Goal: Task Accomplishment & Management: Manage account settings

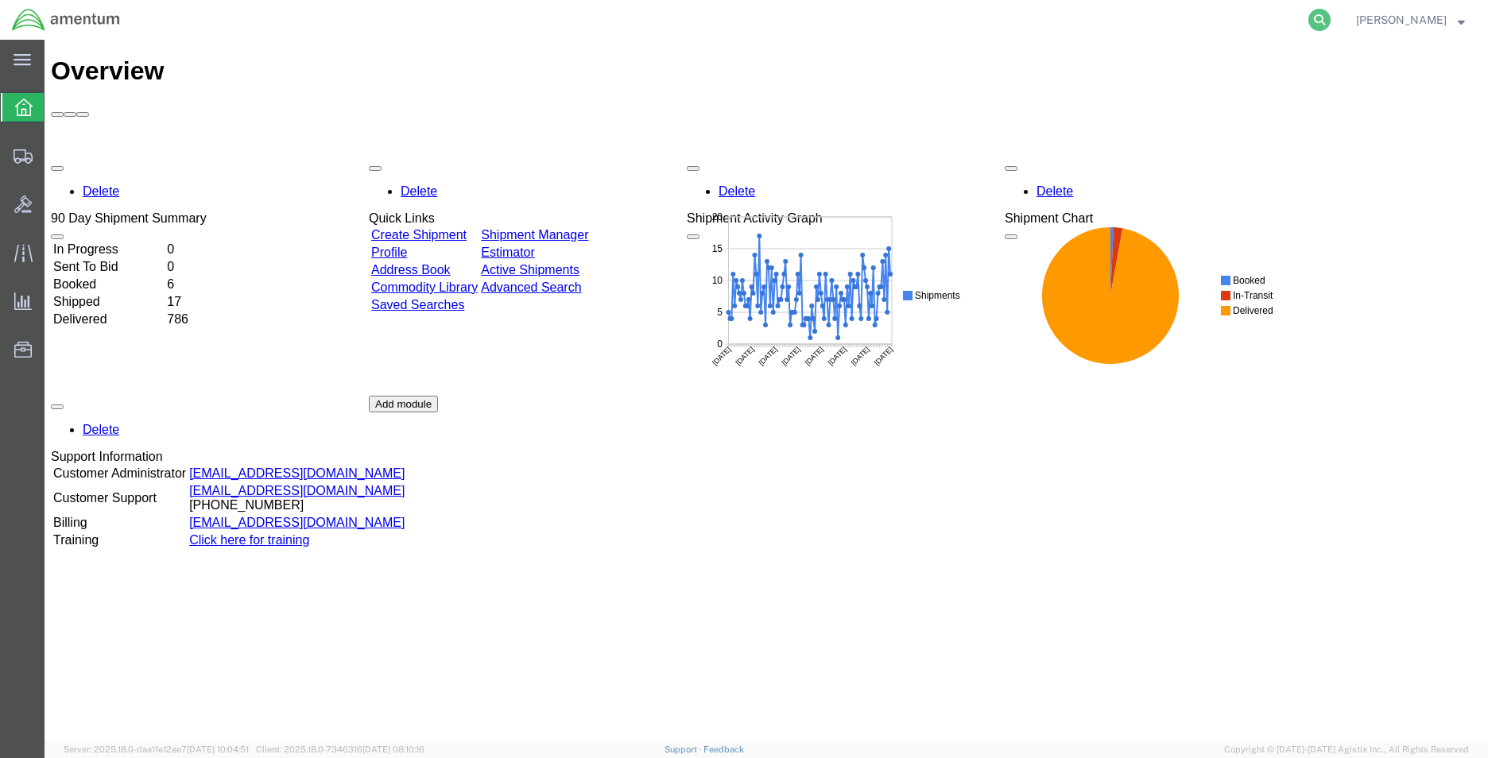
click at [1310, 18] on icon at bounding box center [1319, 20] width 22 height 22
click at [1175, 28] on input "search" at bounding box center [1066, 20] width 483 height 38
paste input "56682085"
type input "56682085"
click at [976, 25] on input "56682085" at bounding box center [1066, 20] width 483 height 38
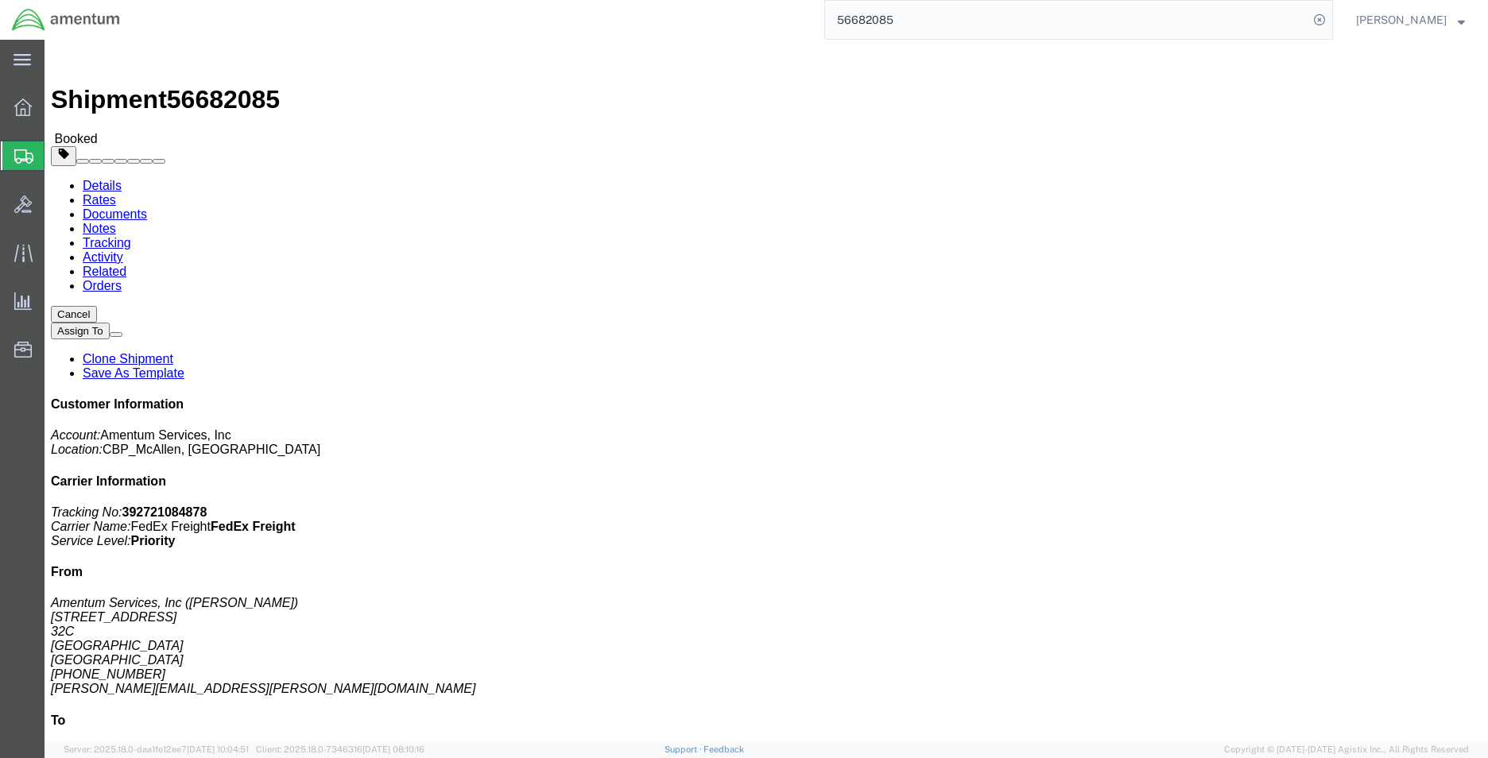
click link "Notes"
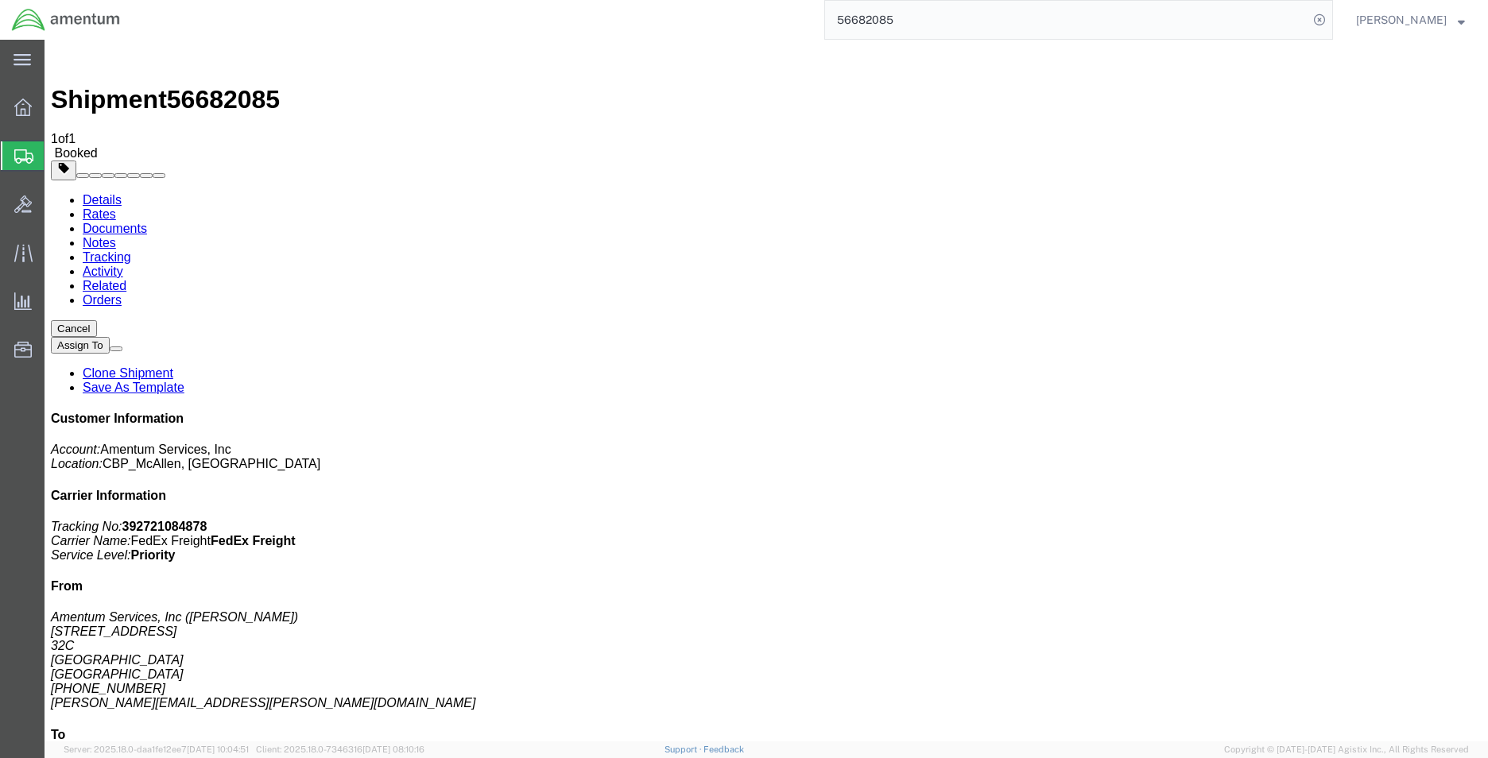
click at [96, 193] on link "Details" at bounding box center [102, 200] width 39 height 14
click link "Schedule pickup request"
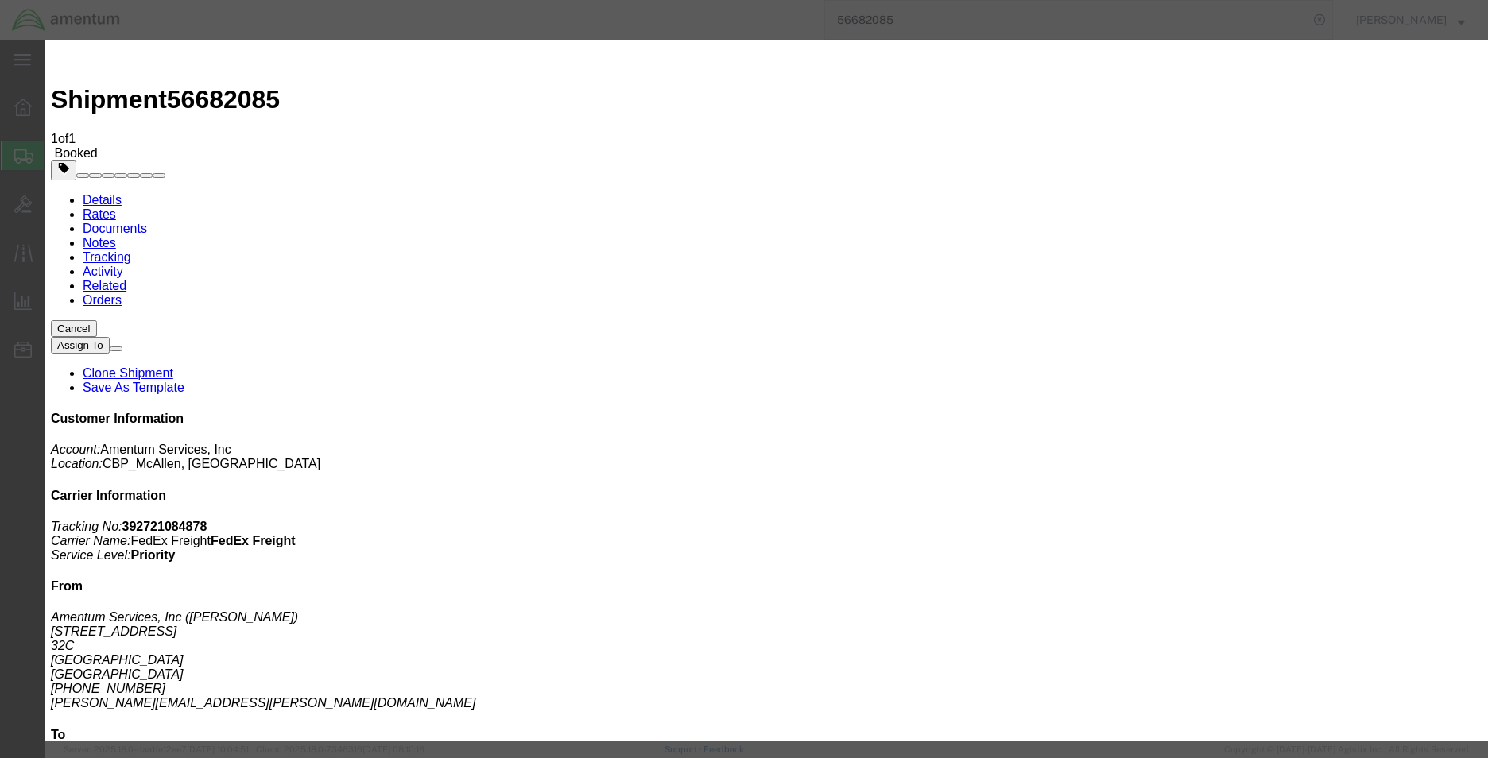
click icon "button"
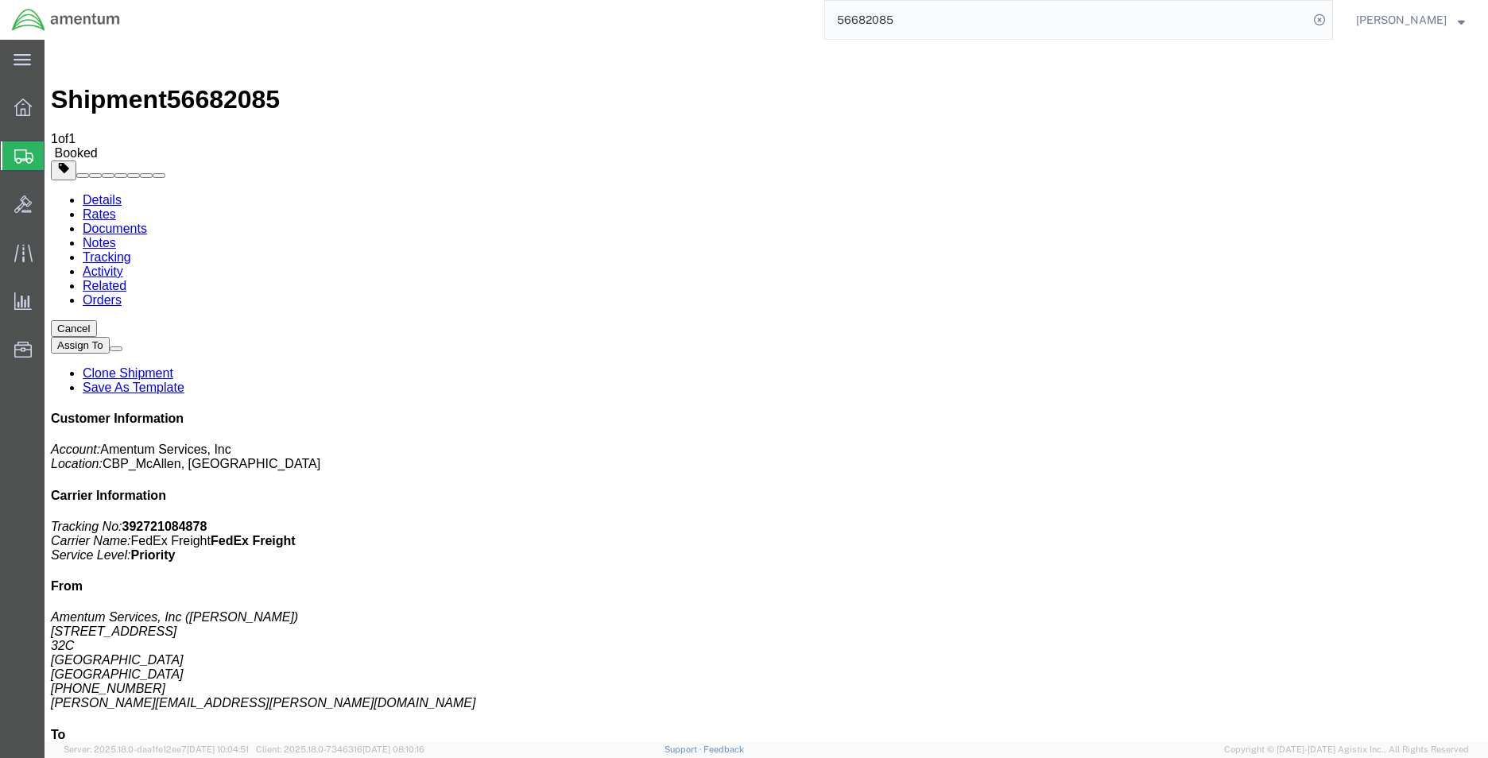
click span "button"
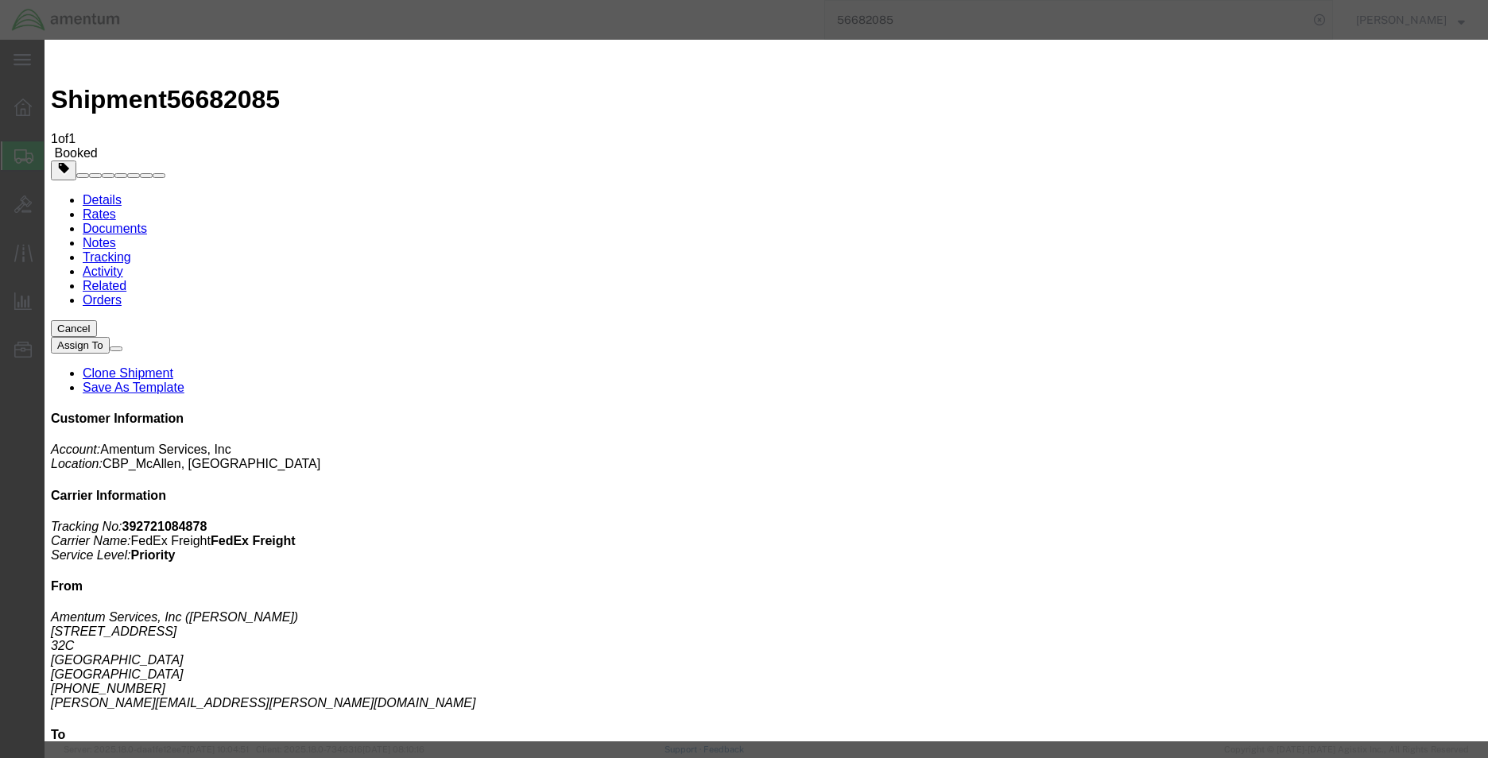
click div "[DATE] 8:00 PM"
click input "8:00 PM"
type input "11:00 am"
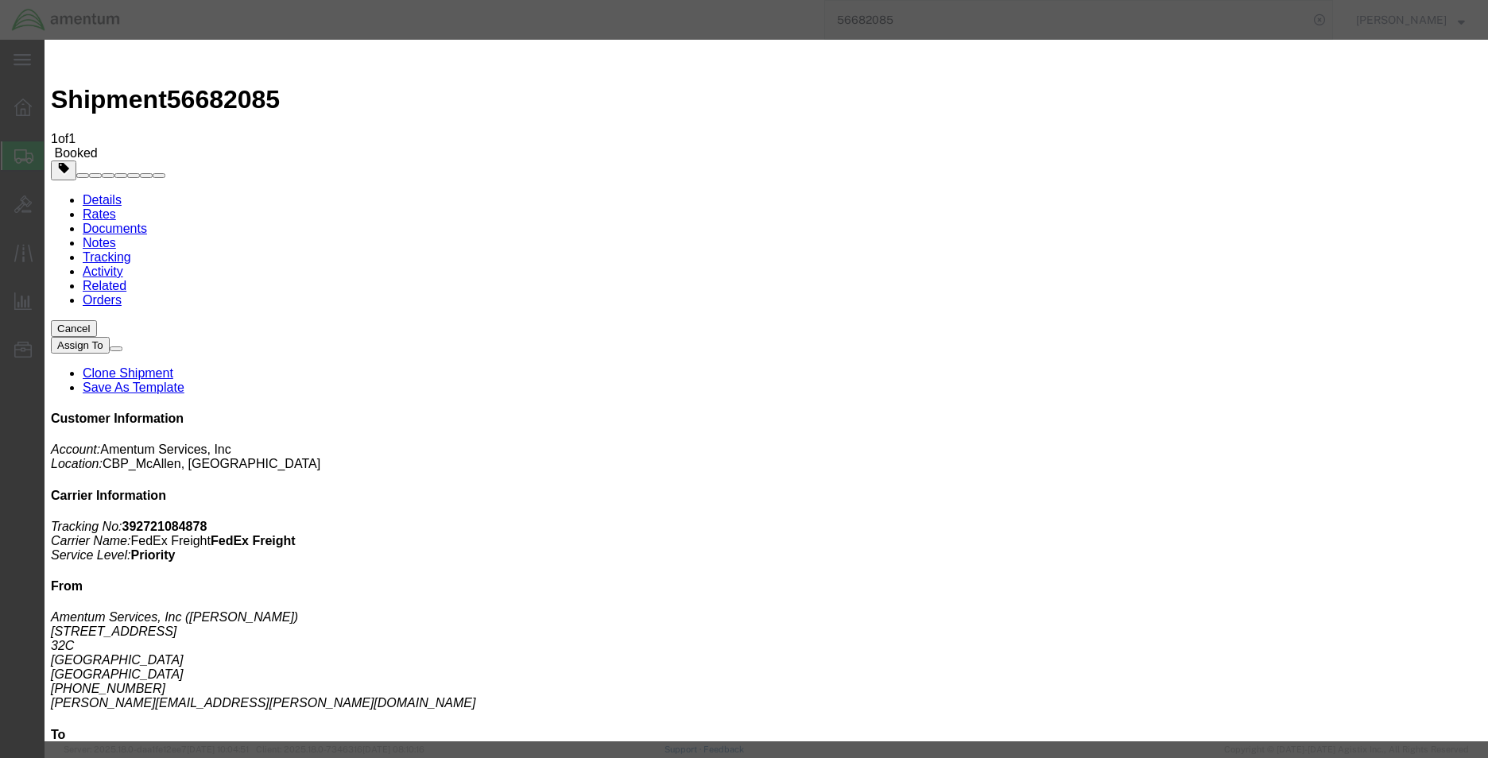
click button "Apply"
click div "[DATE] 12:00 PM"
type input "2:00 PM"
click button "Apply"
click div "[DATE] 3:00 PM"
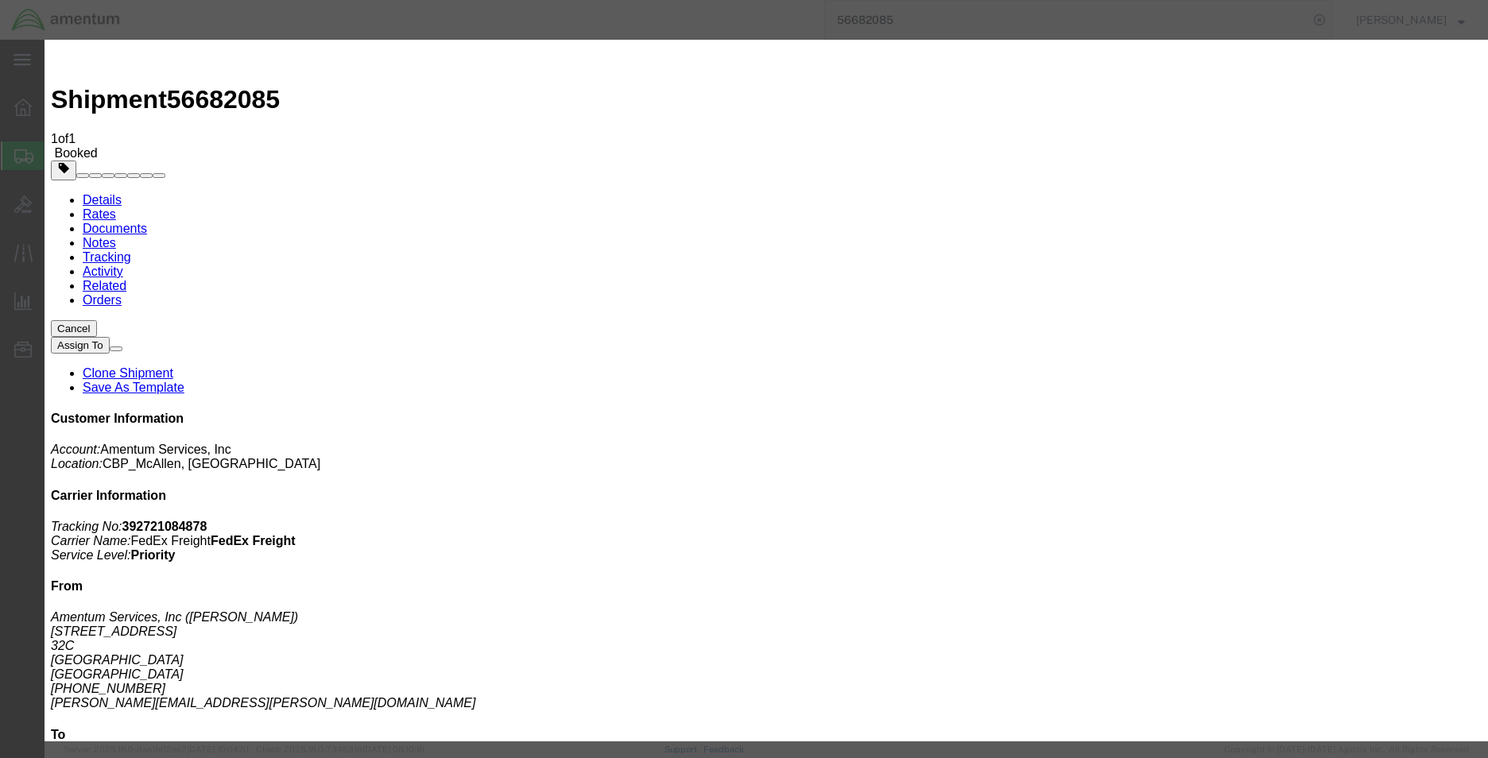
click div "[DATE] 3:00 PM"
type input "8:00 am"
click button "Apply"
click button "Save"
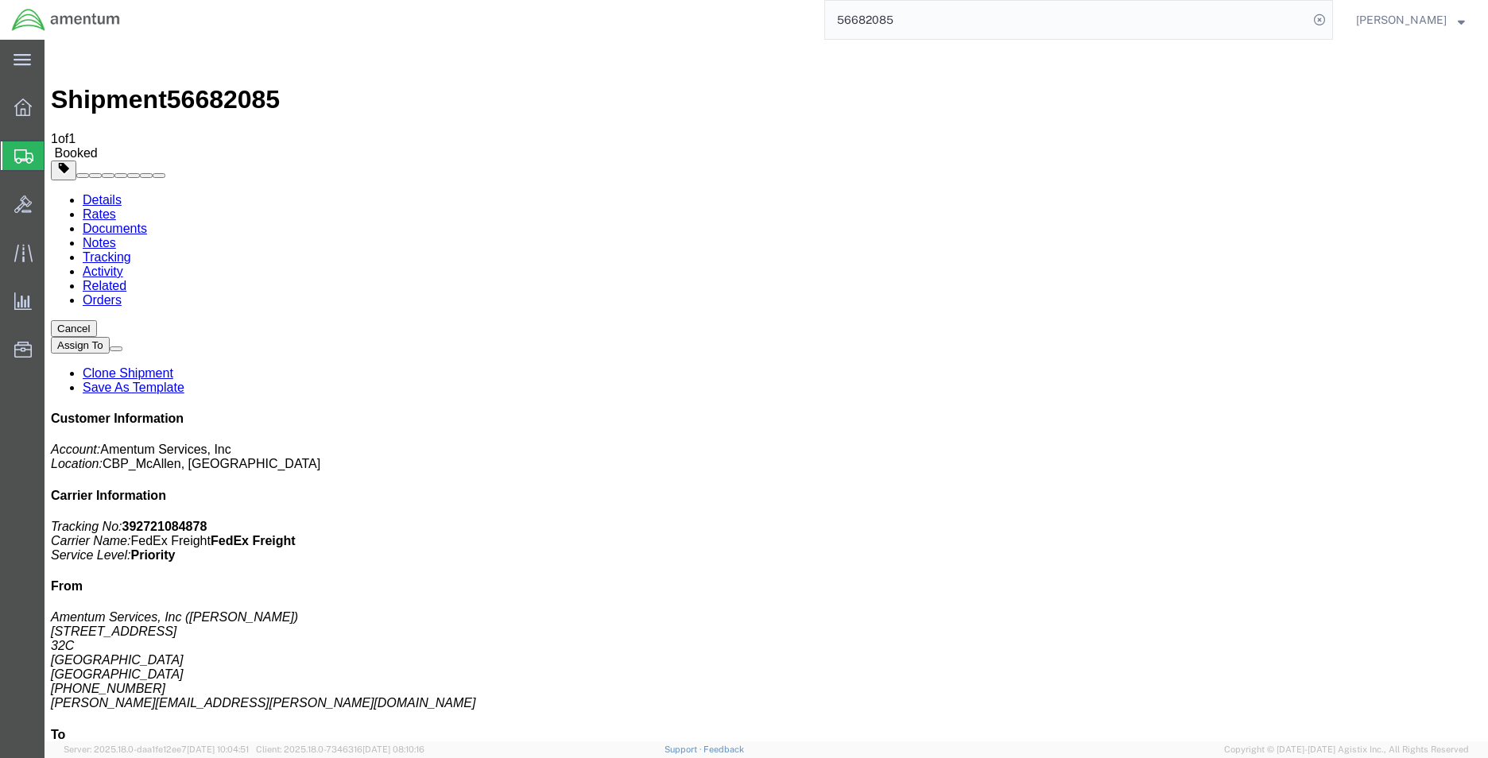
click button "Close"
